Goal: Task Accomplishment & Management: Manage account settings

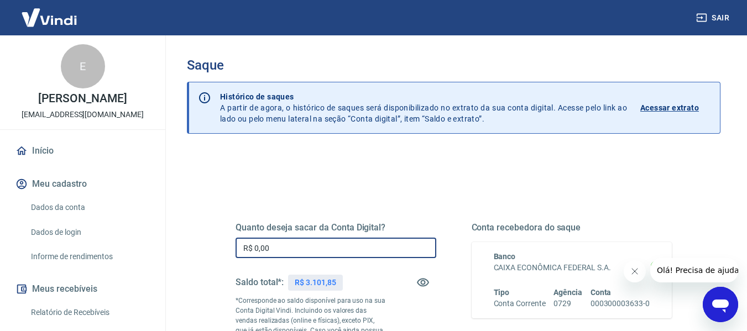
click at [293, 248] on input "R$ 0,00" at bounding box center [336, 248] width 201 height 20
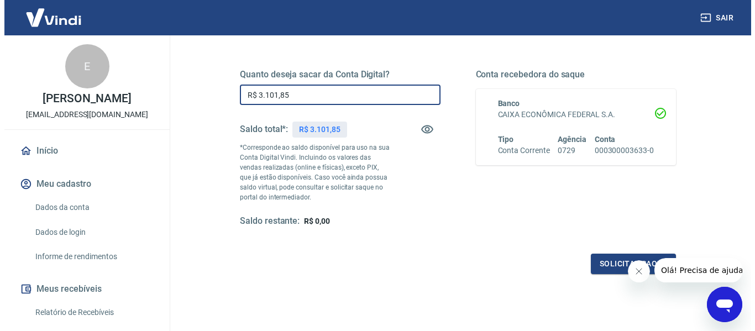
scroll to position [166, 0]
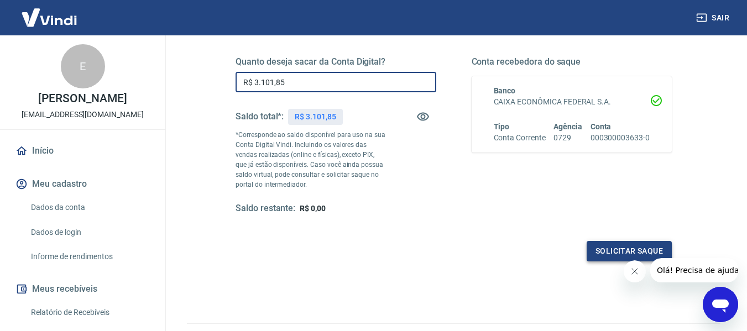
type input "R$ 3.101,85"
click at [601, 249] on button "Solicitar saque" at bounding box center [629, 251] width 85 height 20
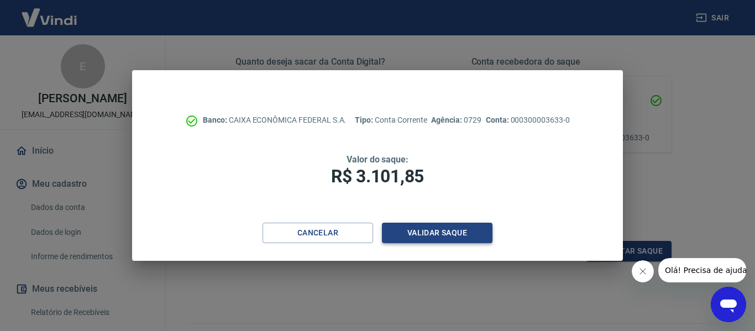
click at [442, 227] on button "Validar saque" at bounding box center [437, 233] width 111 height 20
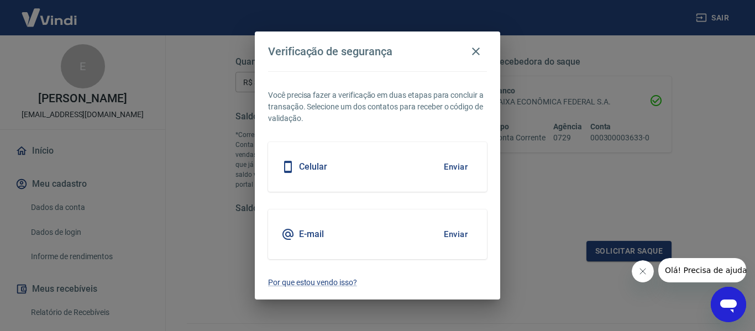
click at [455, 168] on button "Enviar" at bounding box center [456, 166] width 36 height 23
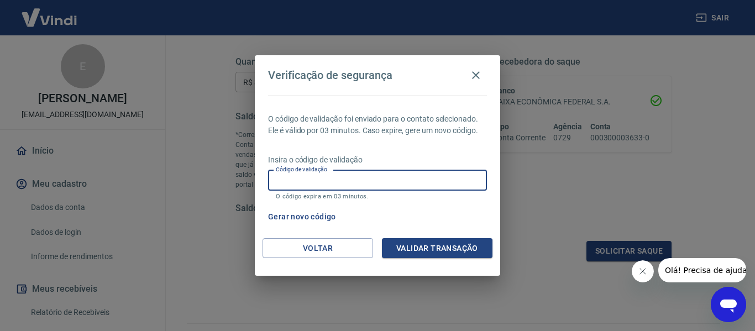
click at [377, 182] on input "Código de validação" at bounding box center [377, 180] width 219 height 20
type input "926409"
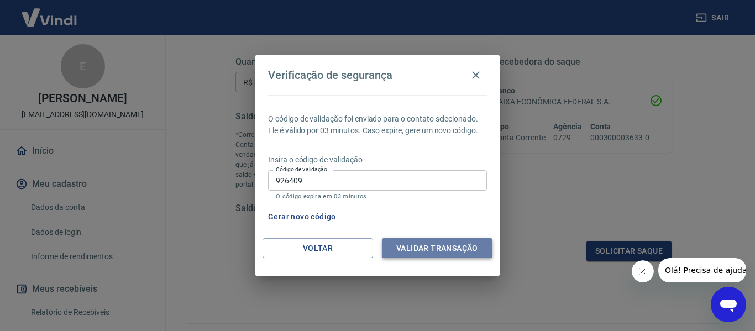
click at [445, 249] on button "Validar transação" at bounding box center [437, 248] width 111 height 20
